Goal: Navigation & Orientation: Find specific page/section

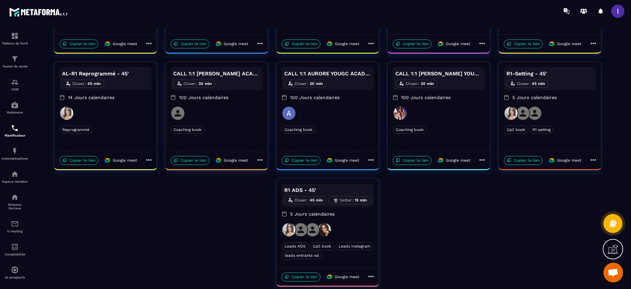
scroll to position [247, 0]
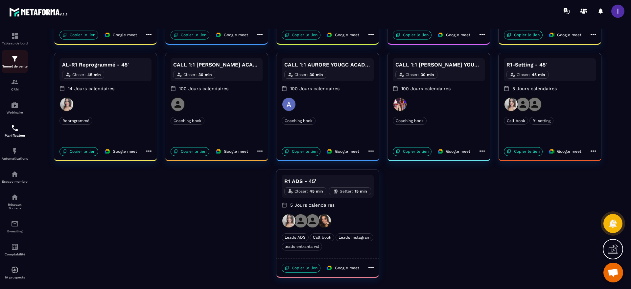
click at [17, 53] on link "Tunnel de vente" at bounding box center [15, 61] width 26 height 23
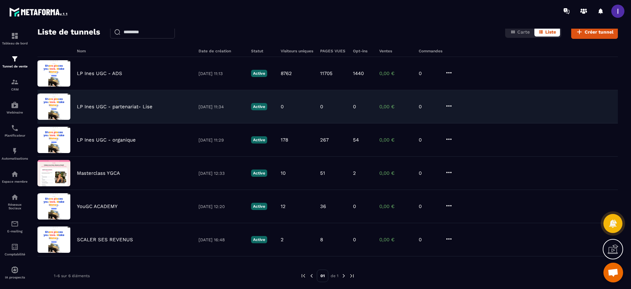
scroll to position [42, 0]
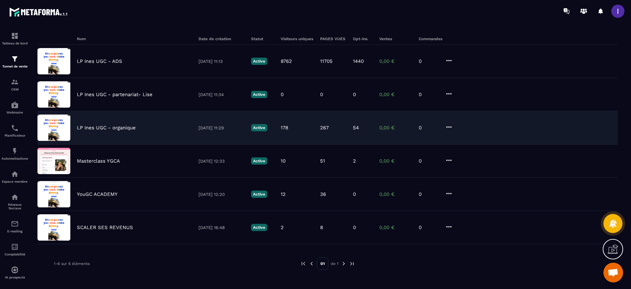
click at [58, 128] on img at bounding box center [53, 127] width 33 height 26
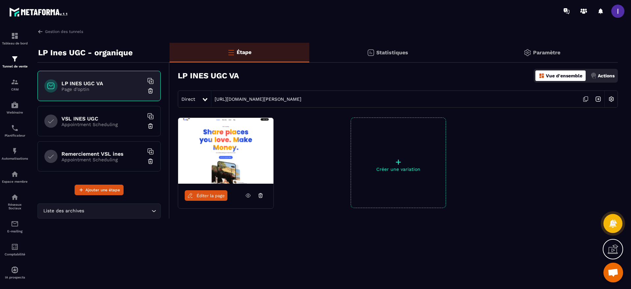
click at [77, 89] on p "Page d'optin" at bounding box center [102, 88] width 82 height 5
click at [584, 99] on icon at bounding box center [586, 99] width 12 height 12
click at [41, 30] on img at bounding box center [40, 32] width 6 height 6
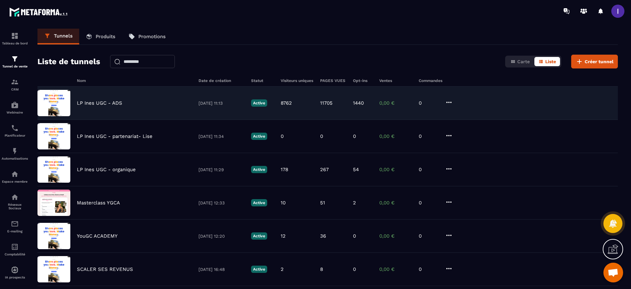
click at [86, 106] on p "LP Ines UGC - ADS" at bounding box center [99, 103] width 45 height 6
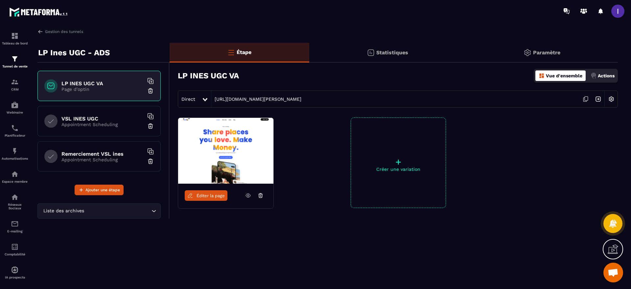
click at [585, 102] on icon at bounding box center [586, 99] width 12 height 12
click at [43, 31] on img at bounding box center [40, 32] width 6 height 6
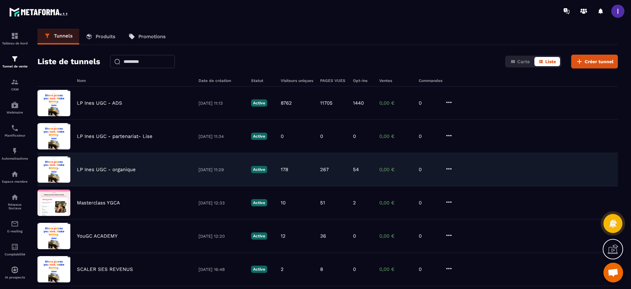
click at [91, 186] on div "LP [PERSON_NAME] UGC - organique [DATE] 11:29 Active 178 267 54 0,00 € 0" at bounding box center [327, 202] width 581 height 33
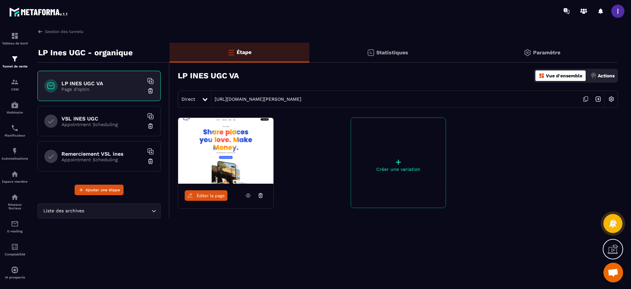
click at [587, 99] on icon at bounding box center [586, 99] width 12 height 12
click at [93, 130] on div "VSL INES UGC Appointment Scheduling" at bounding box center [98, 121] width 123 height 30
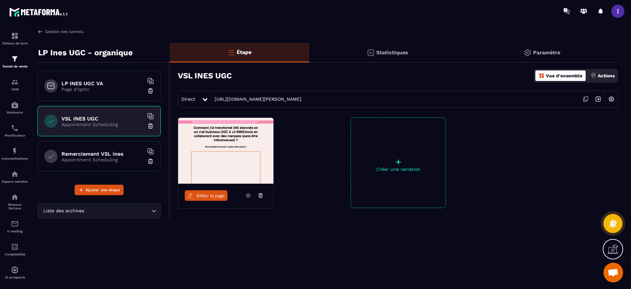
click at [48, 30] on link "Gestion des tunnels" at bounding box center [60, 32] width 46 height 6
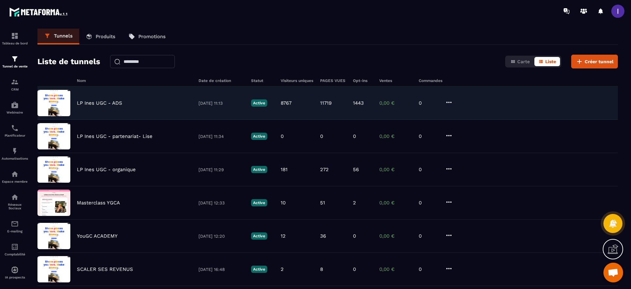
drag, startPoint x: 129, startPoint y: 109, endPoint x: 130, endPoint y: 113, distance: 4.5
click at [130, 120] on div "LP [PERSON_NAME] UGC - ADS [DATE] 11:13 Active 8767 11719 1443 0,00 € 0" at bounding box center [327, 136] width 581 height 33
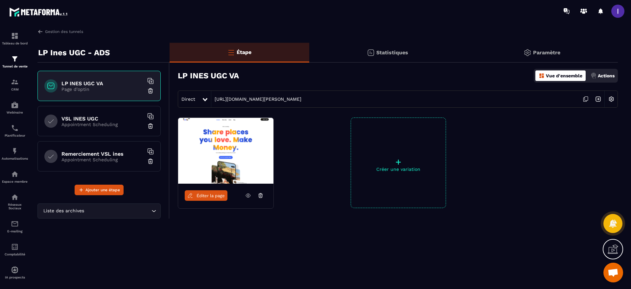
click at [588, 97] on icon at bounding box center [586, 99] width 3 height 4
click at [15, 84] on img at bounding box center [15, 82] width 8 height 8
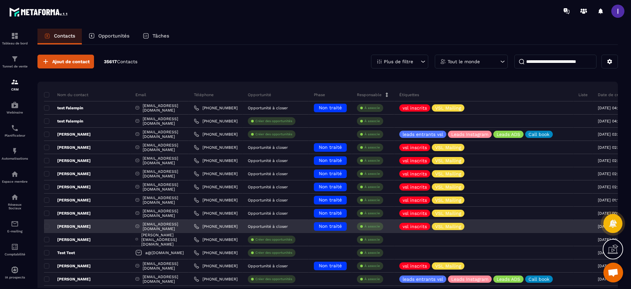
click at [134, 224] on div "[EMAIL_ADDRESS][DOMAIN_NAME]" at bounding box center [160, 226] width 59 height 13
click at [79, 228] on p "[PERSON_NAME]" at bounding box center [67, 226] width 47 height 5
